Goal: Task Accomplishment & Management: Manage account settings

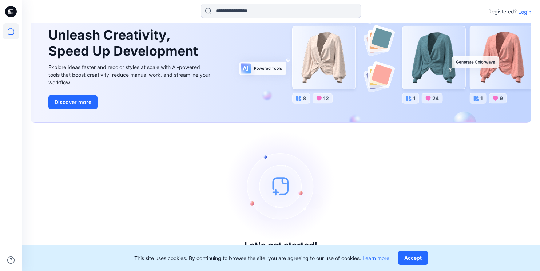
scroll to position [53, 0]
click at [527, 11] on p "Login" at bounding box center [524, 12] width 13 height 8
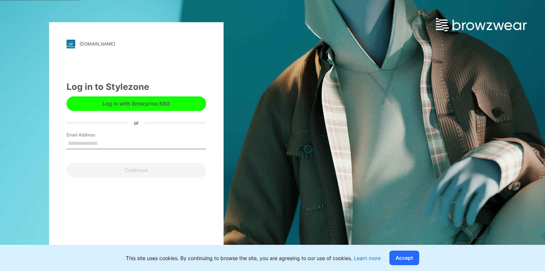
click at [141, 139] on input "Email Address" at bounding box center [137, 143] width 140 height 11
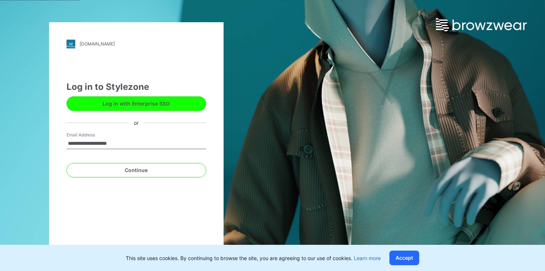
drag, startPoint x: 83, startPoint y: 144, endPoint x: 61, endPoint y: 141, distance: 22.0
click at [62, 141] on div "**********" at bounding box center [136, 135] width 175 height 227
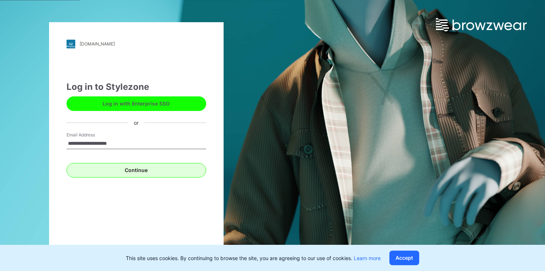
type input "**********"
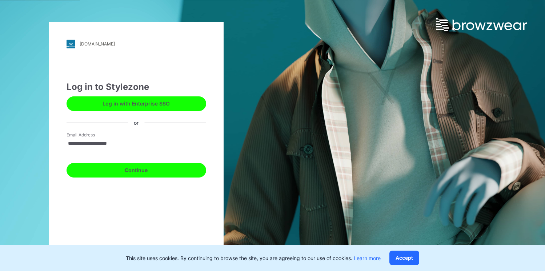
click at [108, 169] on button "Continue" at bounding box center [137, 170] width 140 height 15
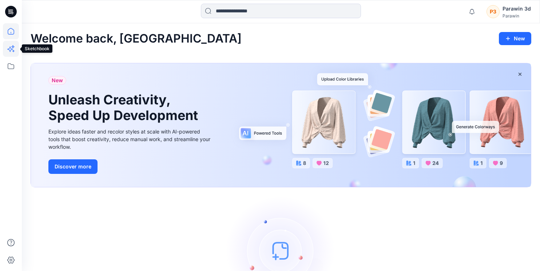
click at [17, 48] on icon at bounding box center [11, 49] width 16 height 16
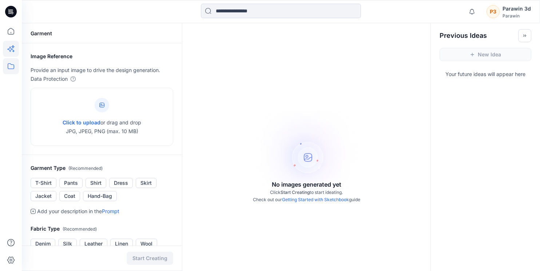
click at [11, 64] on icon at bounding box center [11, 66] width 7 height 6
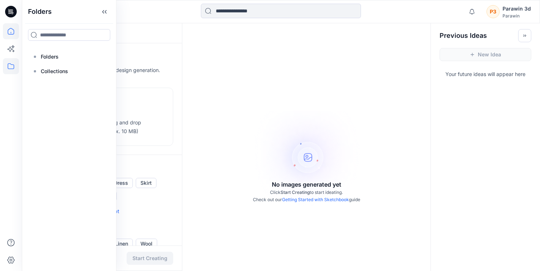
click at [12, 28] on icon at bounding box center [11, 31] width 16 height 16
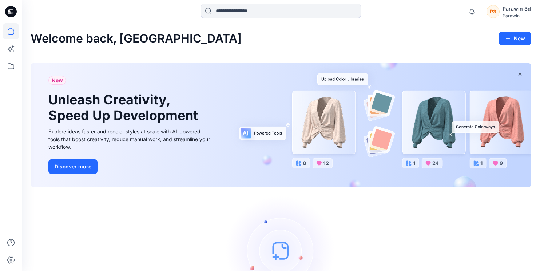
click at [8, 15] on icon at bounding box center [11, 12] width 12 height 12
click at [11, 10] on icon at bounding box center [11, 9] width 4 height 0
click at [514, 11] on div "Parawin 3d" at bounding box center [516, 8] width 28 height 9
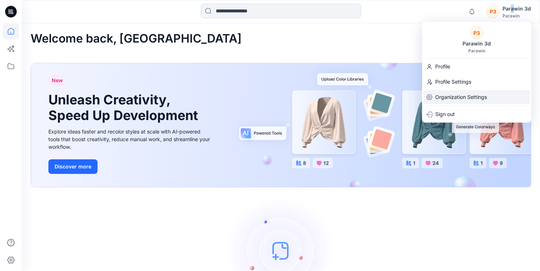
click at [467, 96] on p "Organization Settings" at bounding box center [461, 97] width 52 height 14
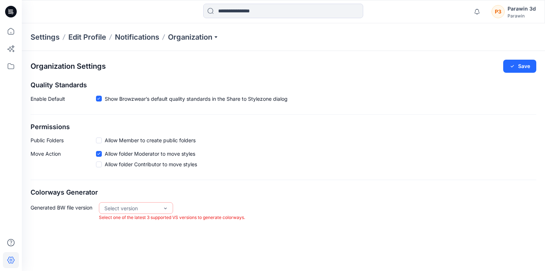
click at [354, 115] on hr at bounding box center [284, 114] width 506 height 0
click at [124, 214] on div "Select version" at bounding box center [136, 208] width 74 height 12
click at [207, 202] on div "Organization Settings Save Quality Standards Enable Default Show Browzwear’s de…" at bounding box center [283, 140] width 523 height 179
click at [191, 37] on p "Organization" at bounding box center [193, 37] width 51 height 10
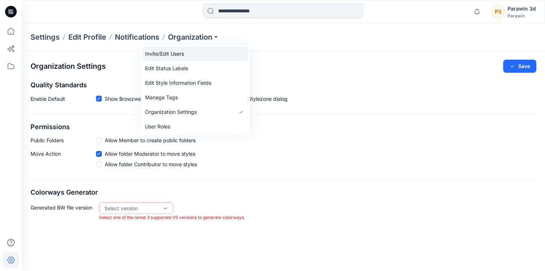
click at [193, 57] on link "Invite/Edit Users" at bounding box center [195, 54] width 106 height 15
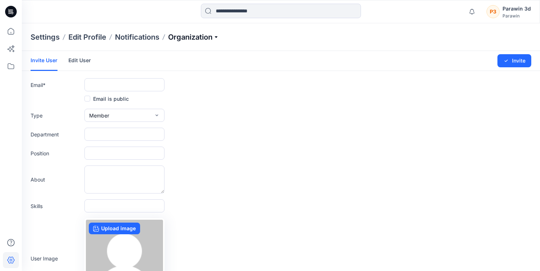
click at [196, 38] on p "Organization" at bounding box center [193, 37] width 51 height 10
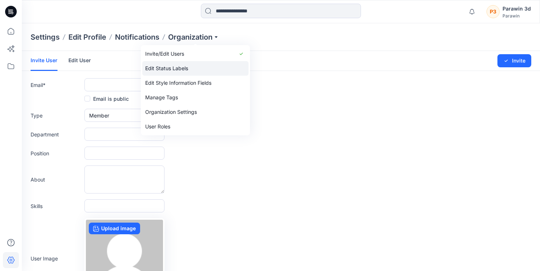
click at [188, 65] on link "Edit Status Labels" at bounding box center [195, 68] width 106 height 15
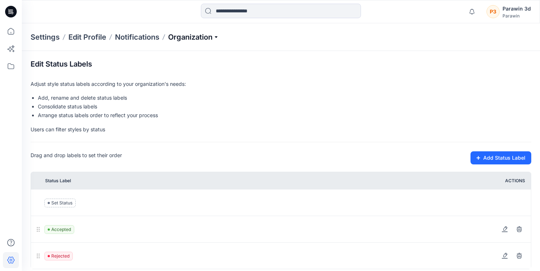
click at [199, 38] on p "Organization" at bounding box center [193, 37] width 51 height 10
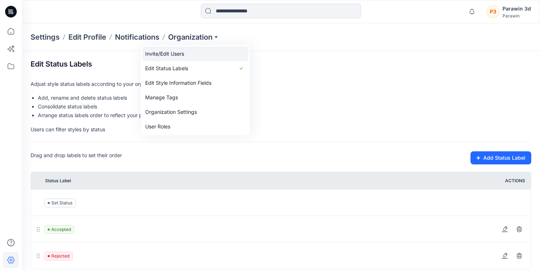
click at [195, 55] on link "Invite/Edit Users" at bounding box center [195, 54] width 106 height 15
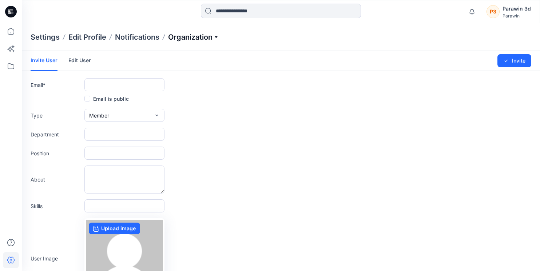
click at [209, 39] on p "Organization" at bounding box center [193, 37] width 51 height 10
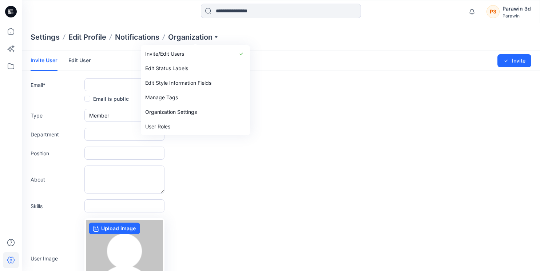
click at [280, 105] on form "Invite User Edit User Changes Saved Invite Email * Email is public Type Member …" at bounding box center [281, 191] width 518 height 281
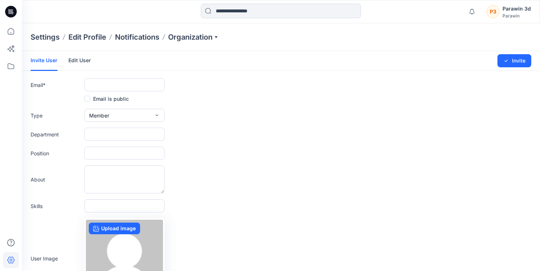
click at [85, 60] on link "Edit User" at bounding box center [79, 60] width 23 height 19
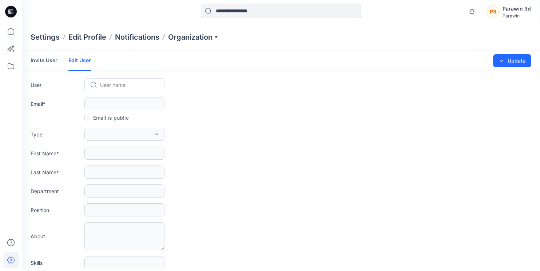
click at [115, 84] on div at bounding box center [128, 84] width 57 height 9
type input "****"
click at [130, 96] on div "KY [PERSON_NAME]" at bounding box center [124, 100] width 80 height 16
type input "**********"
type input "****"
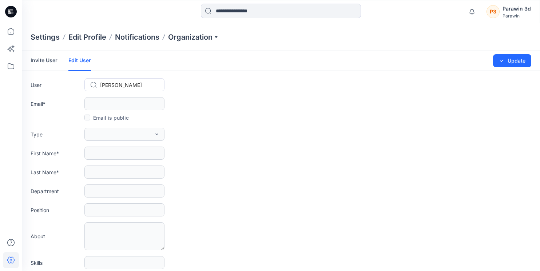
type input "**"
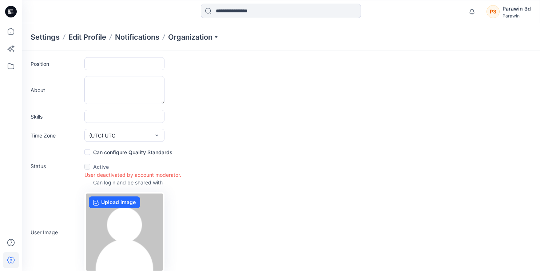
scroll to position [176, 0]
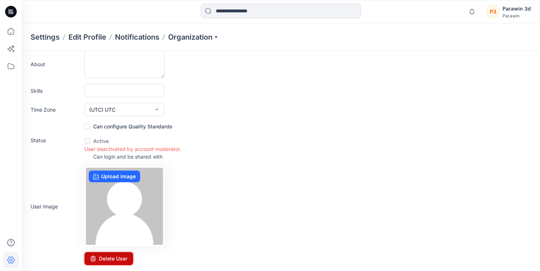
click at [123, 254] on button "Delete User" at bounding box center [108, 258] width 49 height 13
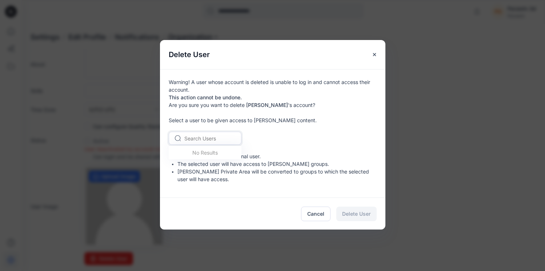
click at [208, 143] on div at bounding box center [209, 138] width 50 height 9
click at [372, 52] on icon "Close" at bounding box center [375, 55] width 6 height 6
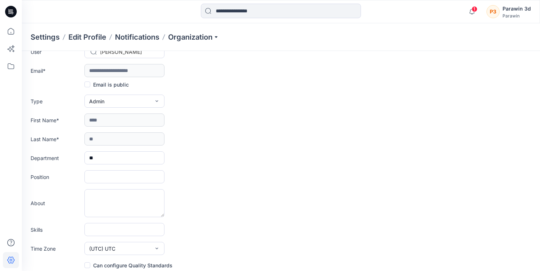
scroll to position [0, 0]
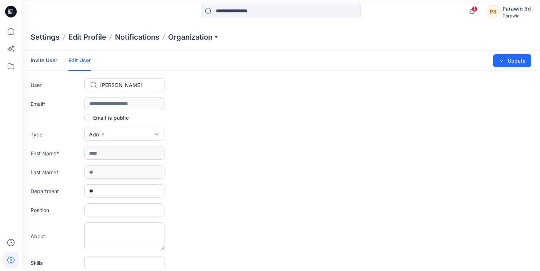
click at [344, 185] on div "Department **" at bounding box center [281, 190] width 500 height 13
drag, startPoint x: 11, startPoint y: 14, endPoint x: 7, endPoint y: 9, distance: 6.6
click at [7, 9] on icon at bounding box center [11, 12] width 12 height 12
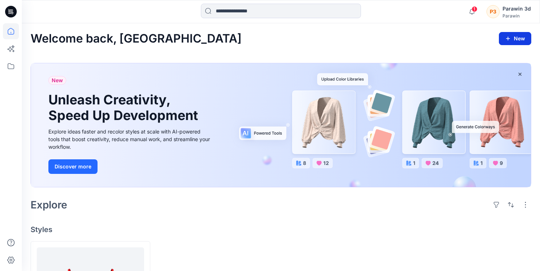
click at [515, 45] on button "New" at bounding box center [515, 38] width 32 height 13
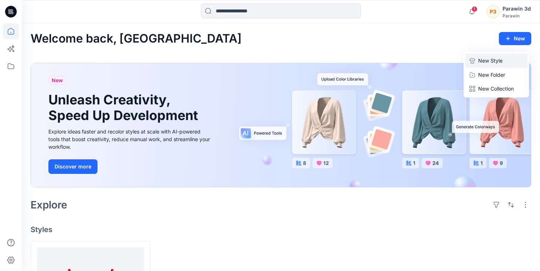
click button "New Style" at bounding box center [496, 60] width 63 height 15
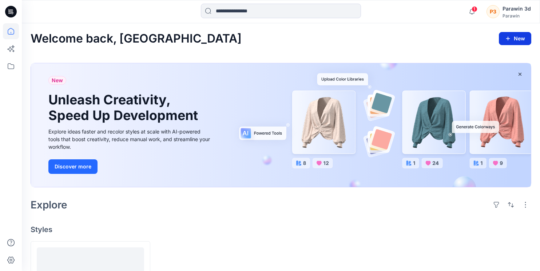
click at [499, 40] on button "New" at bounding box center [515, 38] width 32 height 13
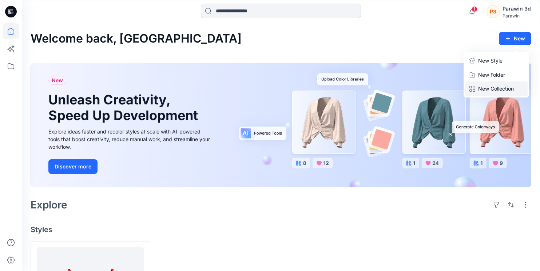
click at [503, 93] on p "New Collection" at bounding box center [496, 88] width 36 height 9
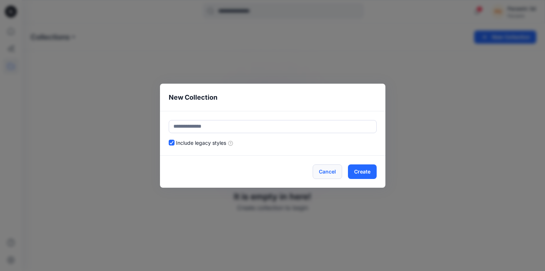
click at [332, 172] on button "Cancel" at bounding box center [327, 171] width 29 height 15
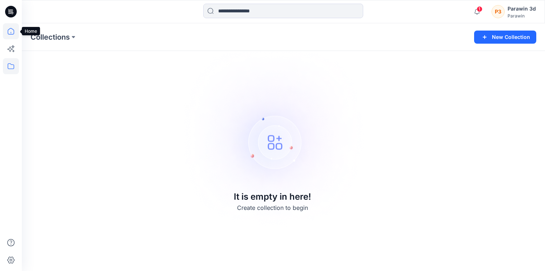
click at [11, 33] on icon at bounding box center [11, 31] width 16 height 16
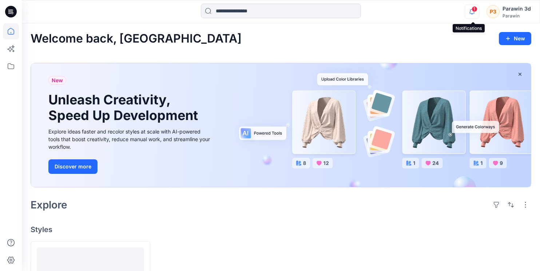
click at [476, 13] on icon "button" at bounding box center [472, 11] width 14 height 15
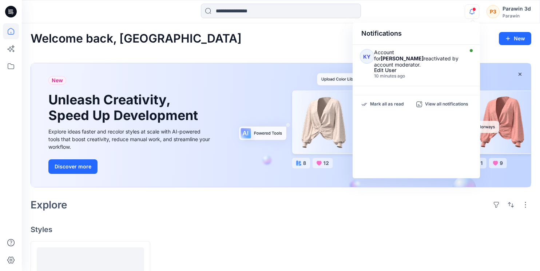
click at [498, 61] on div "Welcome back, Parawin New New Unleash Creativity, Speed Up Development Explore …" at bounding box center [281, 195] width 518 height 344
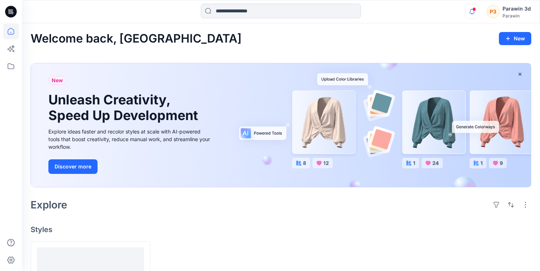
click at [470, 16] on icon "button" at bounding box center [472, 11] width 14 height 15
click at [315, 61] on div "Welcome back, Parawin New New Unleash Creativity, Speed Up Development Explore …" at bounding box center [281, 195] width 518 height 344
